Goal: Transaction & Acquisition: Purchase product/service

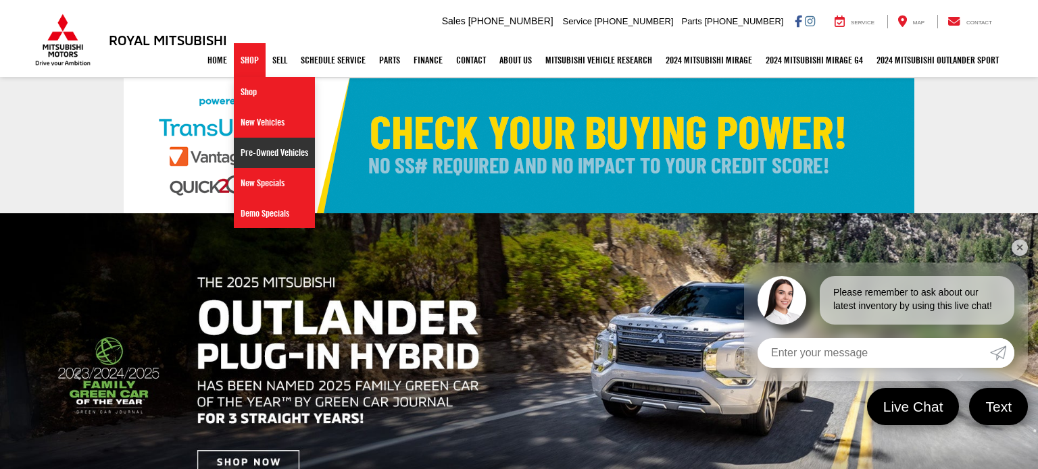
click at [262, 151] on link "Pre-Owned Vehicles" at bounding box center [274, 153] width 81 height 30
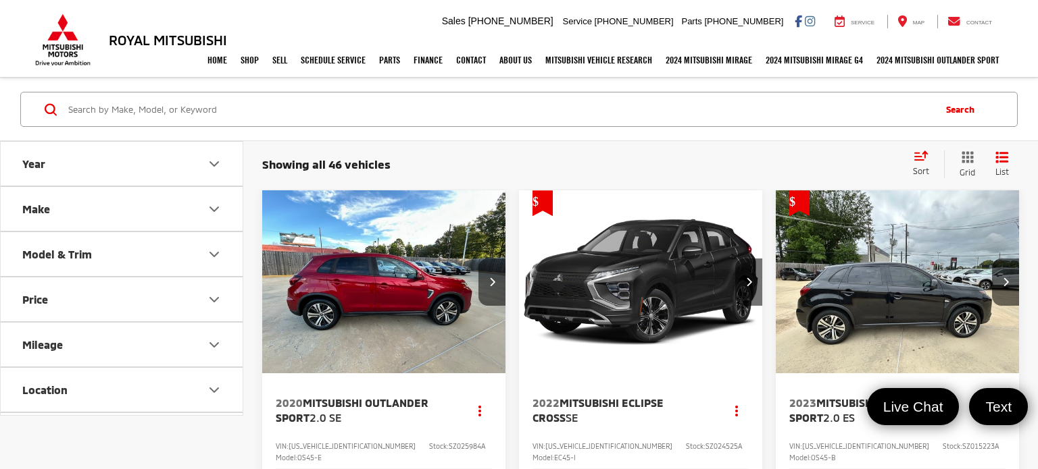
click at [349, 323] on img "2020 Mitsubishi Outlander Sport 2.0 SE 0" at bounding box center [382, 282] width 245 height 184
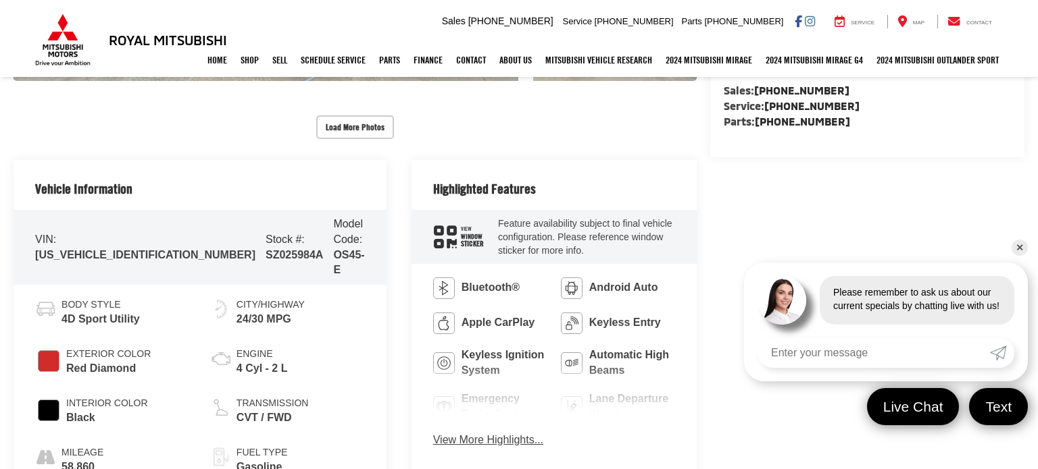
scroll to position [489, 0]
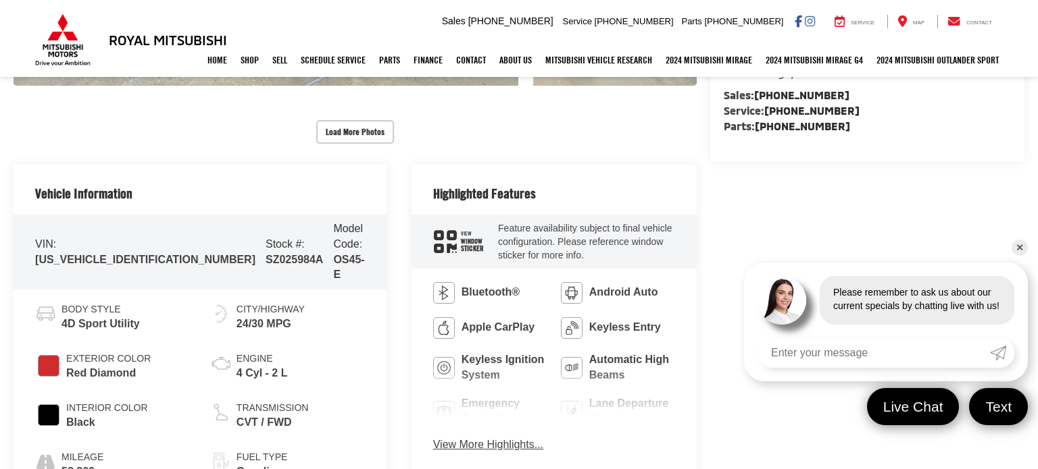
click at [1022, 255] on link "✕" at bounding box center [1019, 248] width 16 height 16
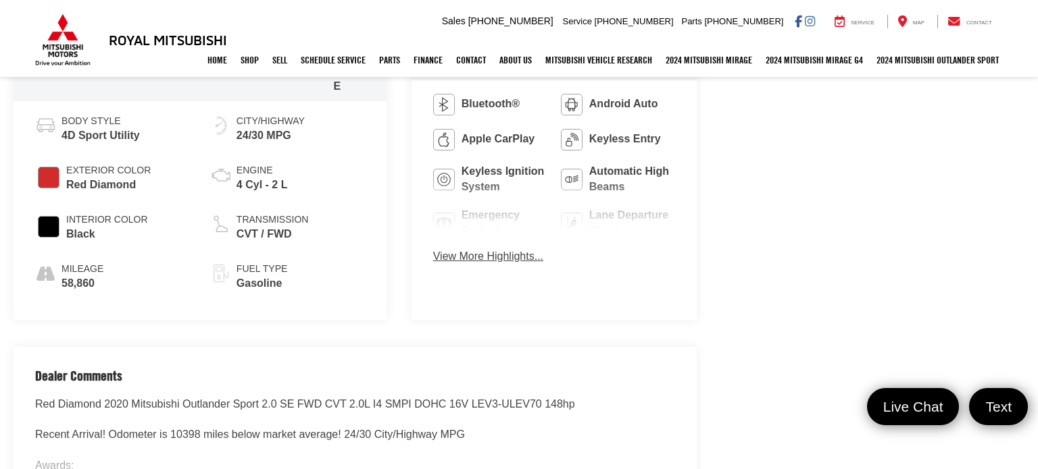
scroll to position [678, 0]
click at [203, 68] on link "Home" at bounding box center [217, 60] width 33 height 34
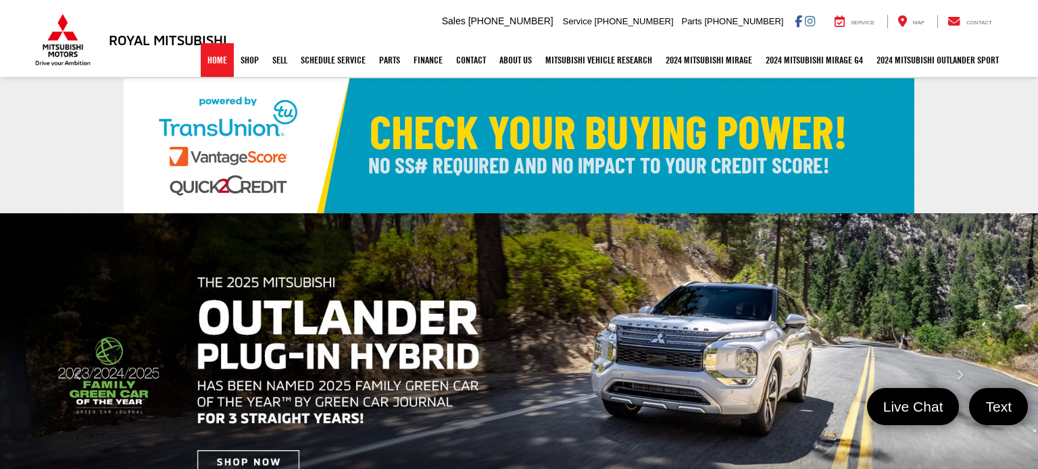
click at [207, 67] on link "Home" at bounding box center [217, 60] width 33 height 34
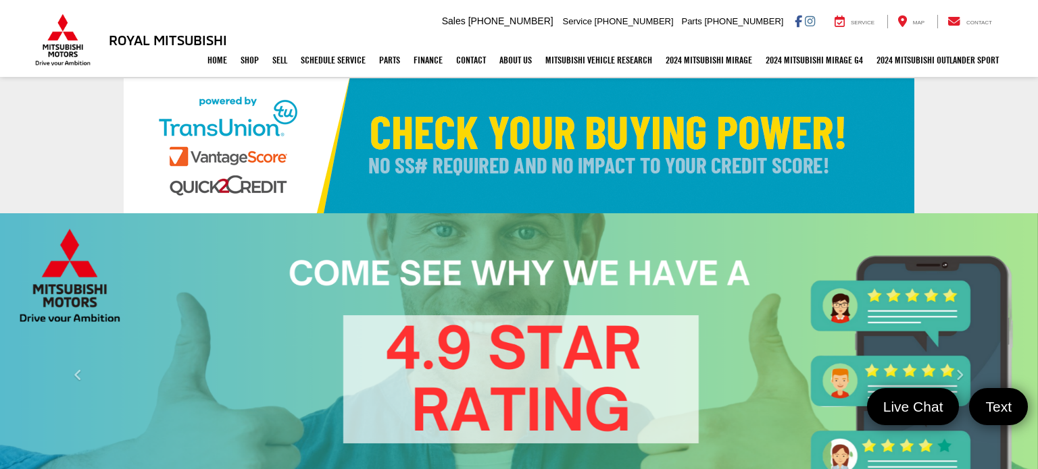
select select "Mitsubishi"
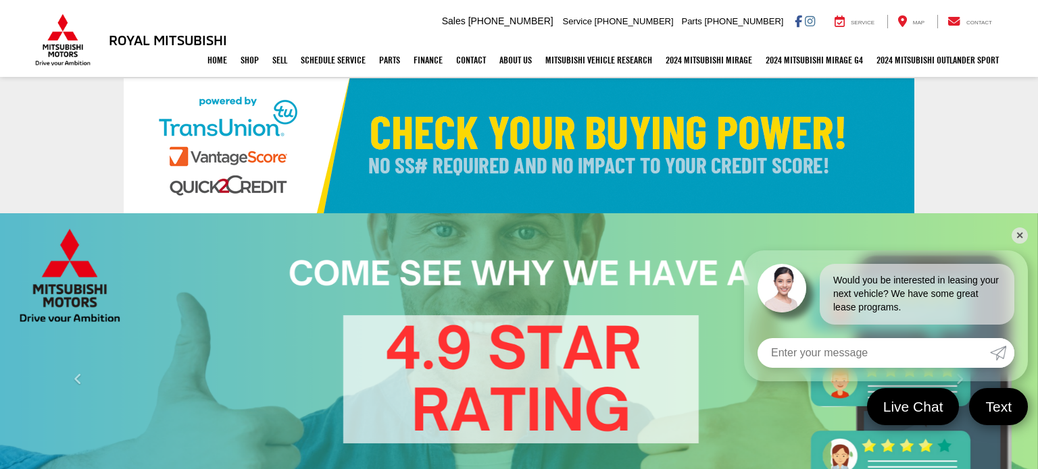
click at [1021, 233] on link "✕" at bounding box center [1019, 236] width 16 height 16
